Goal: Task Accomplishment & Management: Use online tool/utility

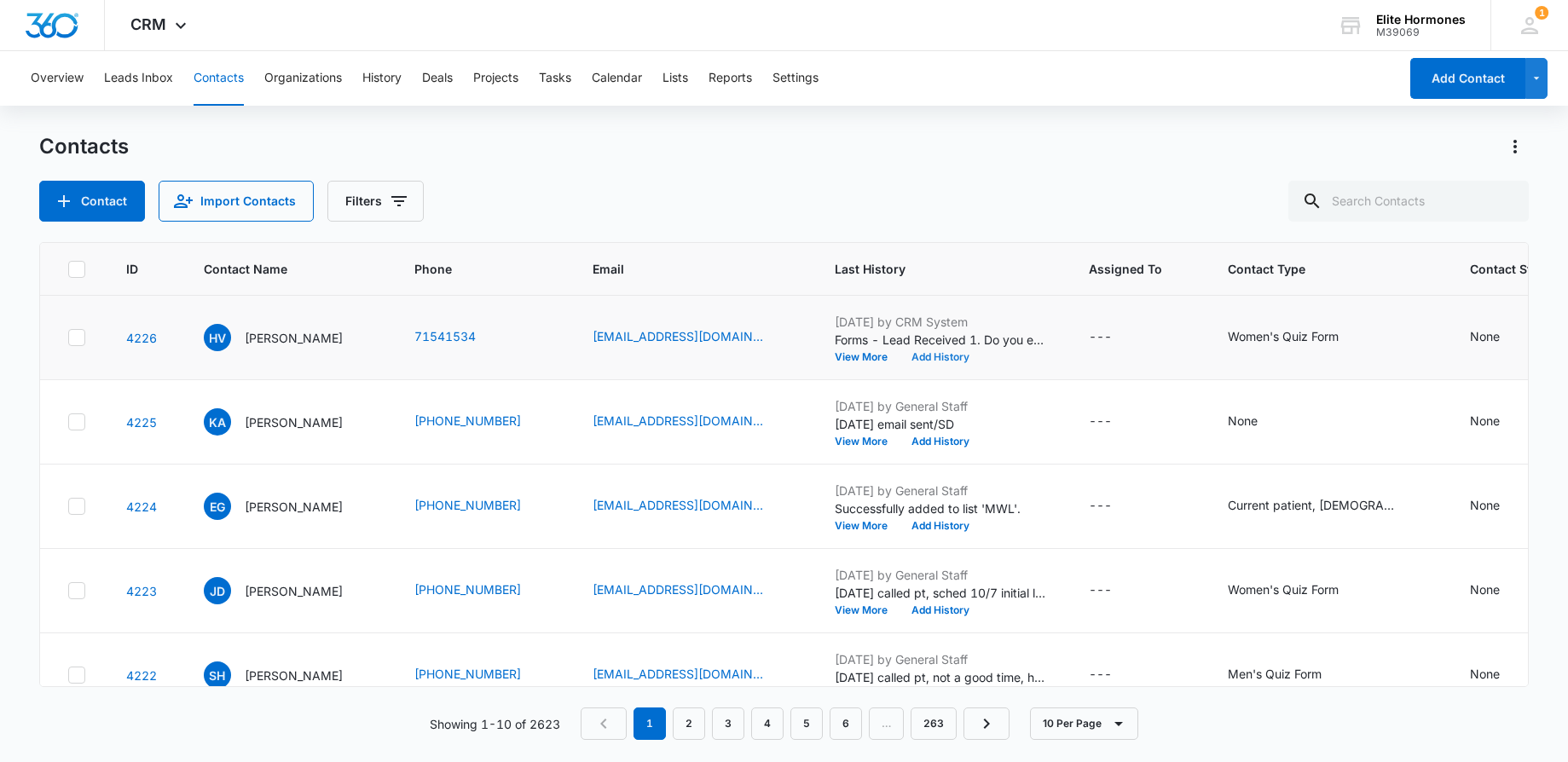
click at [933, 362] on button "Add History" at bounding box center [941, 357] width 82 height 10
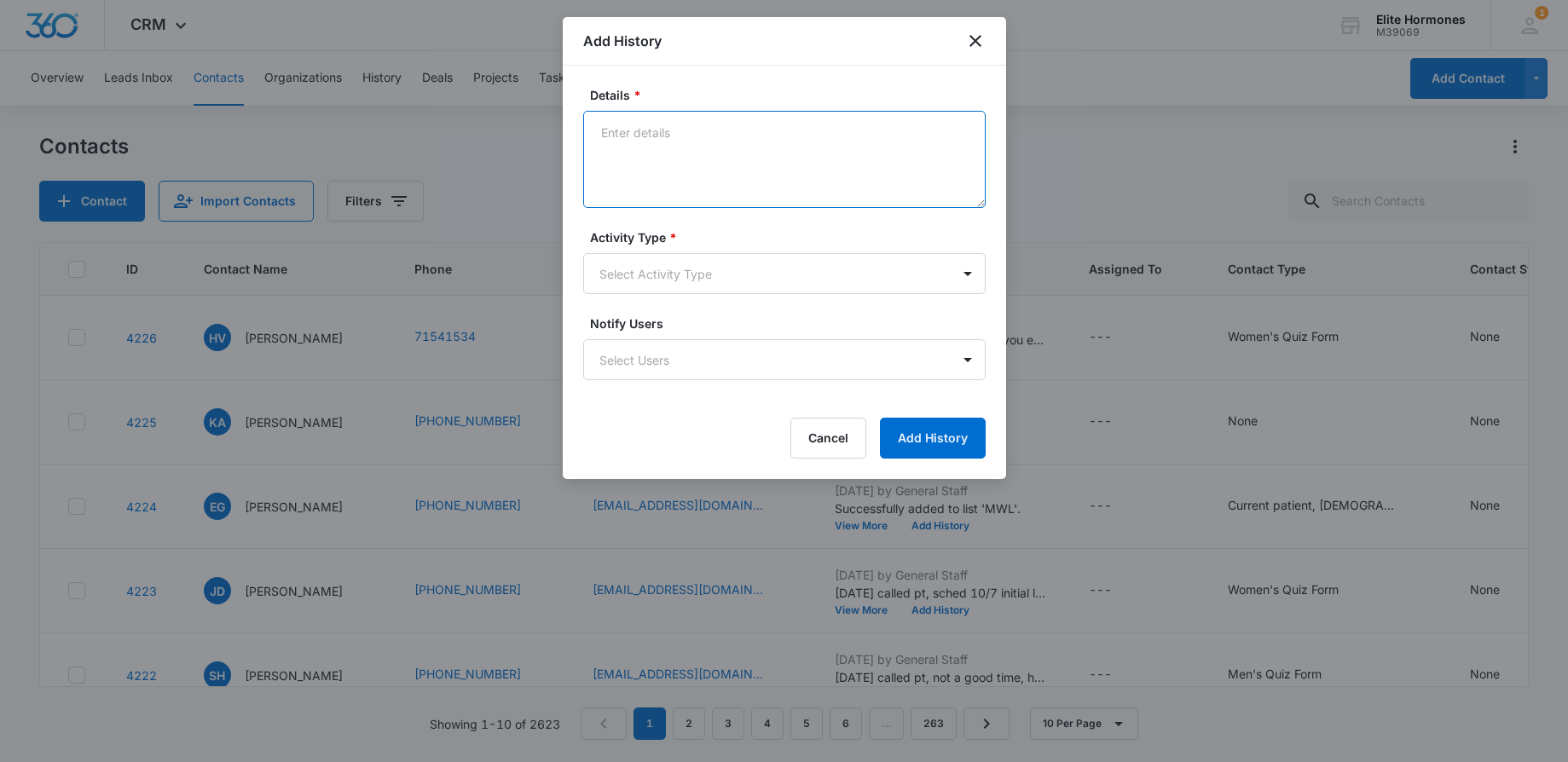
click at [649, 151] on textarea "Details *" at bounding box center [784, 159] width 402 height 97
type textarea "[DATE] email sent, pt req call, but ph # listed is incomplete/SD"
click at [834, 269] on body "CRM Apps Reputation Websites Forms CRM Email Social Content Ads Intelligence Fi…" at bounding box center [784, 381] width 1568 height 762
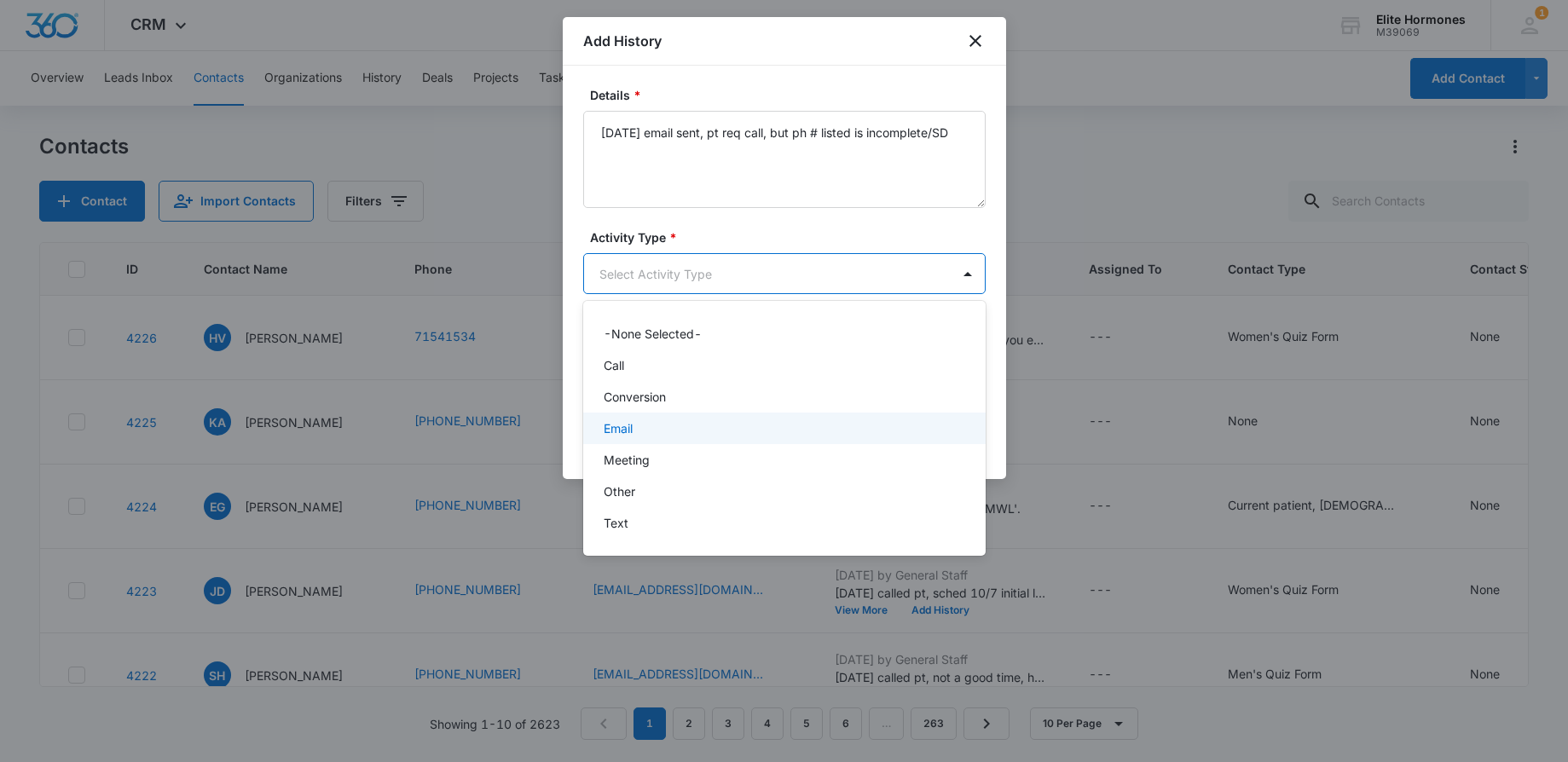
click at [851, 420] on div "Email" at bounding box center [782, 428] width 358 height 18
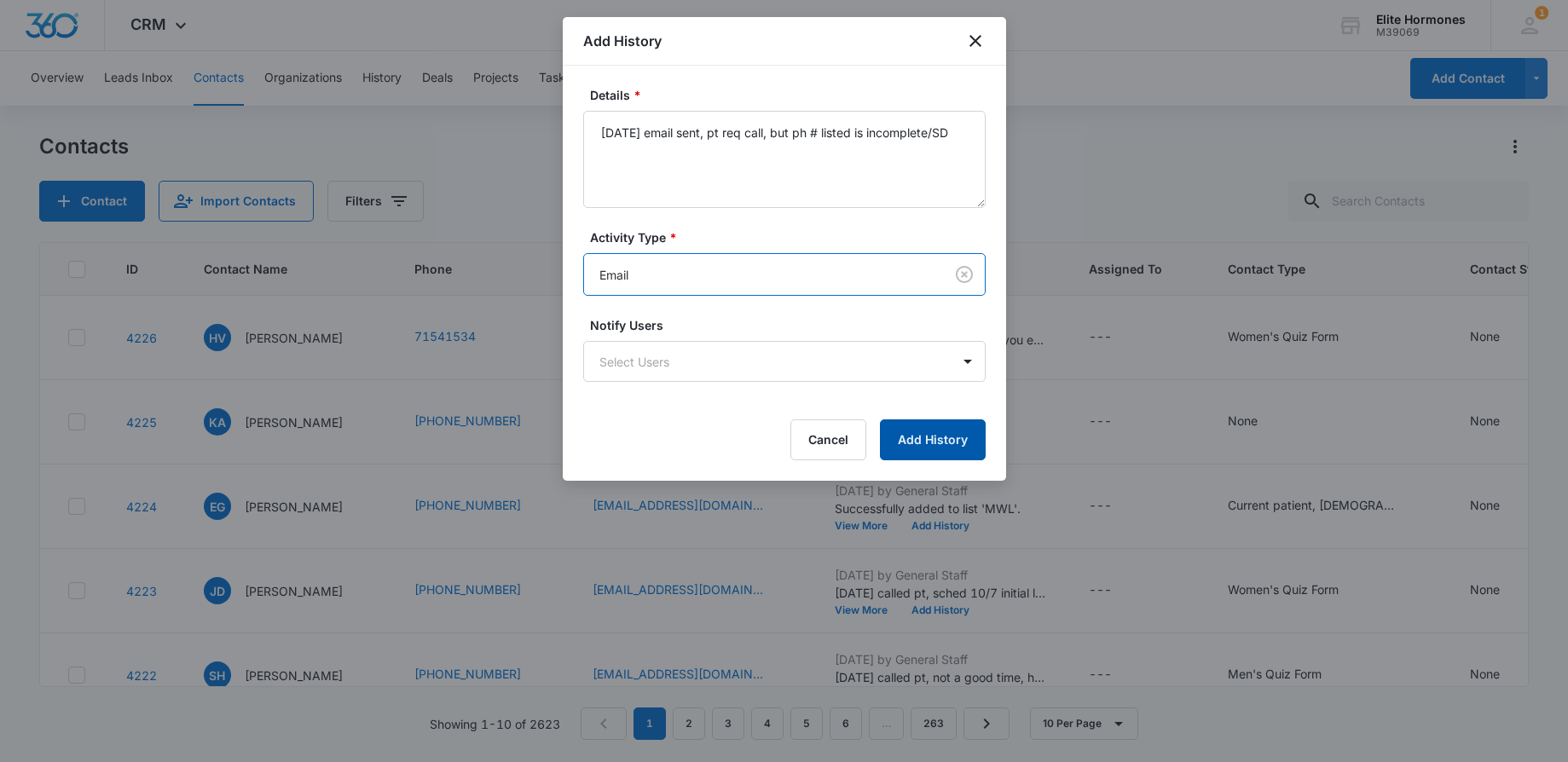
click at [953, 433] on button "Add History" at bounding box center [932, 439] width 105 height 41
